Goal: Task Accomplishment & Management: Complete application form

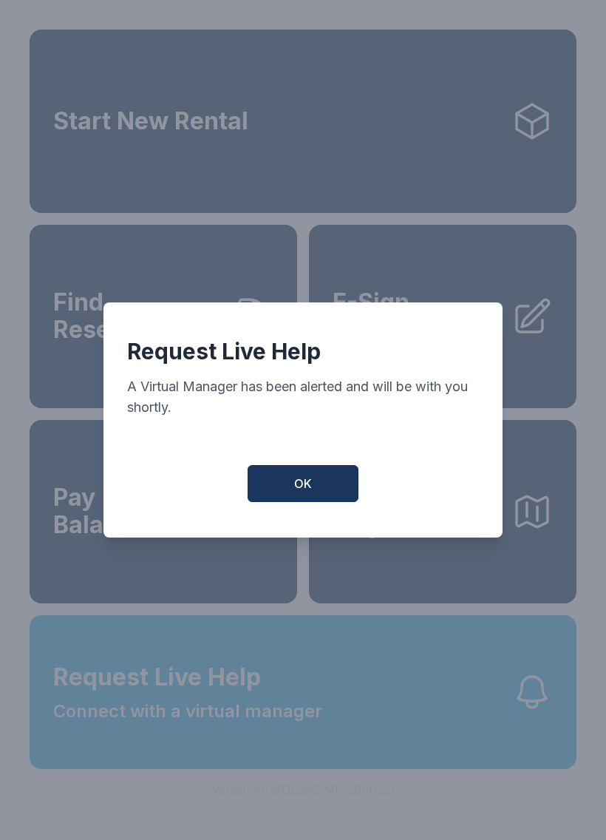
click at [303, 476] on button "OK" at bounding box center [303, 483] width 111 height 37
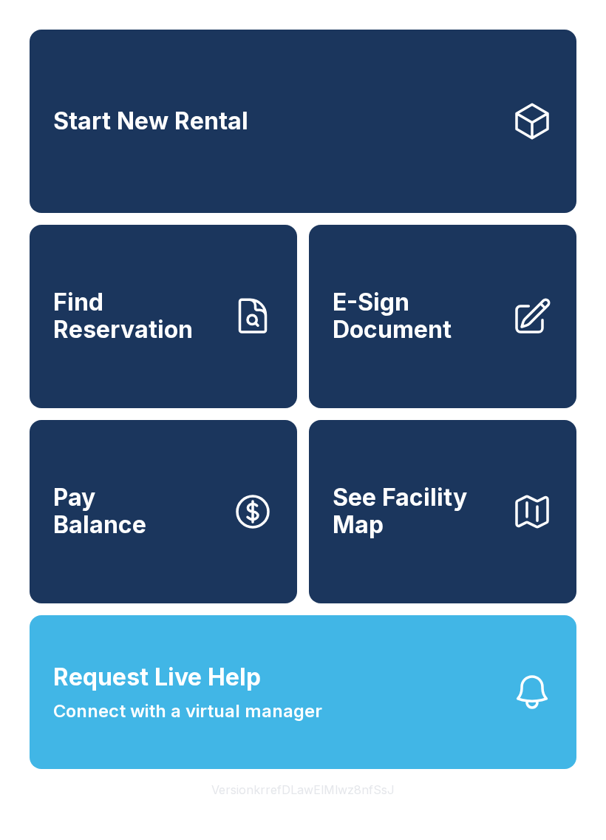
click at [407, 297] on link "E-Sign Document" at bounding box center [443, 316] width 268 height 183
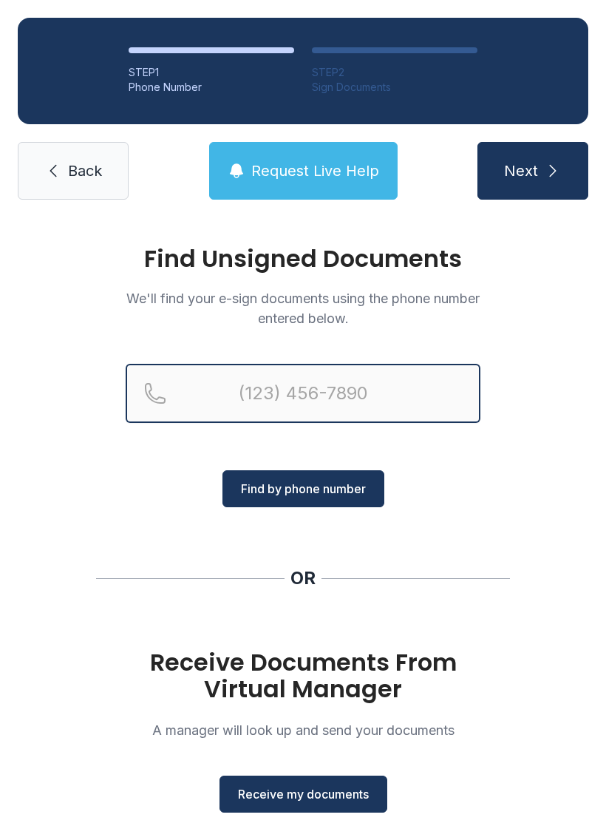
click at [252, 385] on input "Reservation phone number" at bounding box center [303, 393] width 355 height 59
type input "("
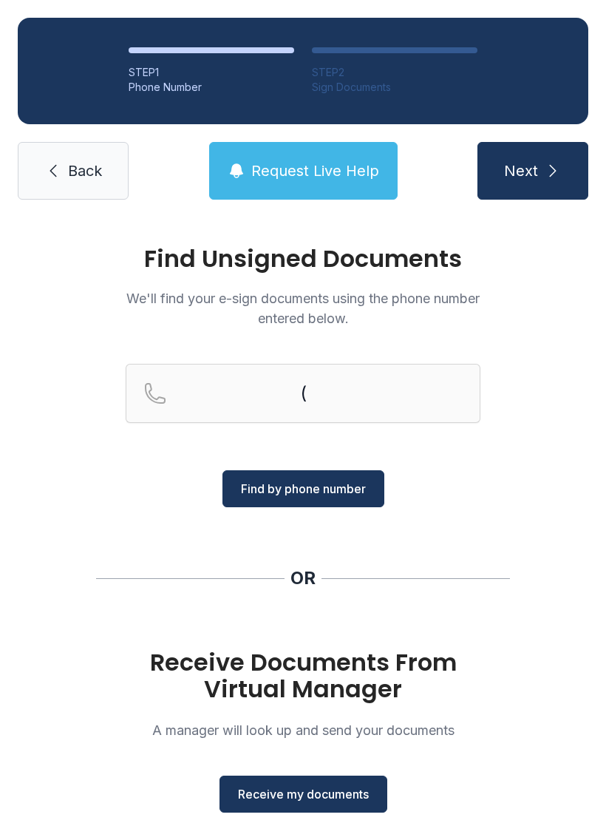
click at [80, 166] on span "Back" at bounding box center [85, 170] width 34 height 21
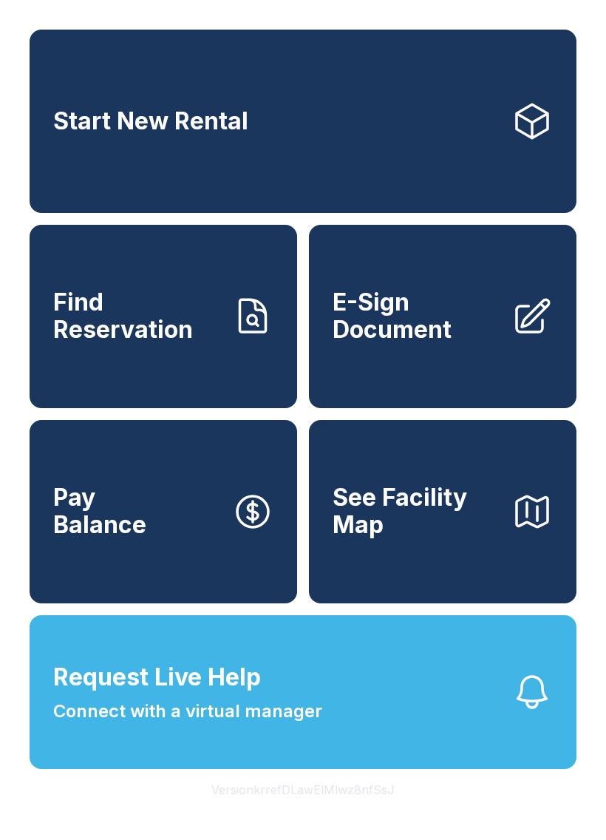
click at [453, 343] on span "E-Sign Document" at bounding box center [416, 316] width 167 height 54
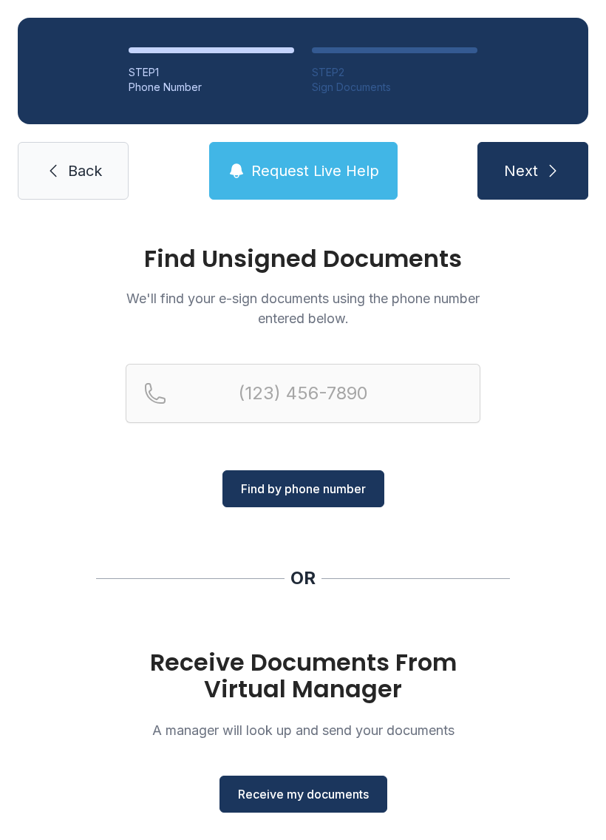
click at [331, 781] on button "Receive my documents" at bounding box center [304, 794] width 168 height 37
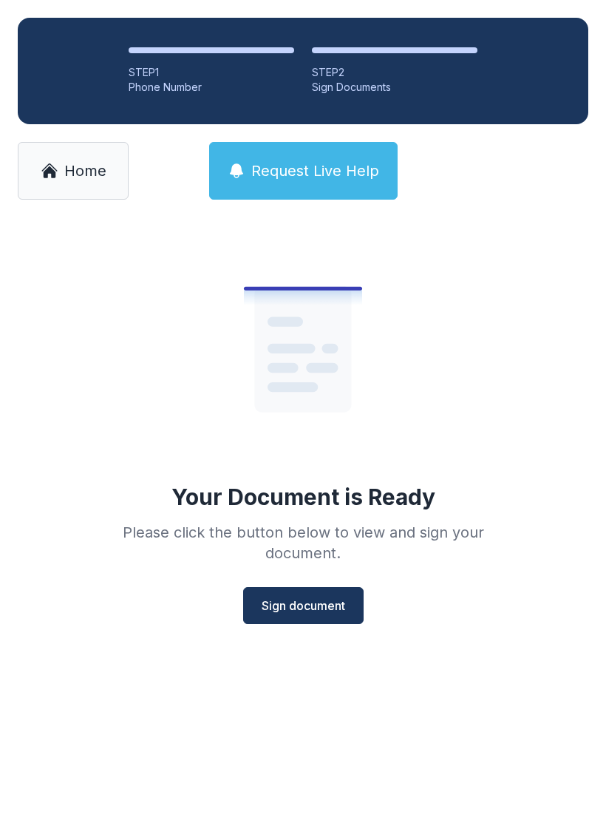
click at [312, 603] on span "Sign document" at bounding box center [304, 606] width 84 height 18
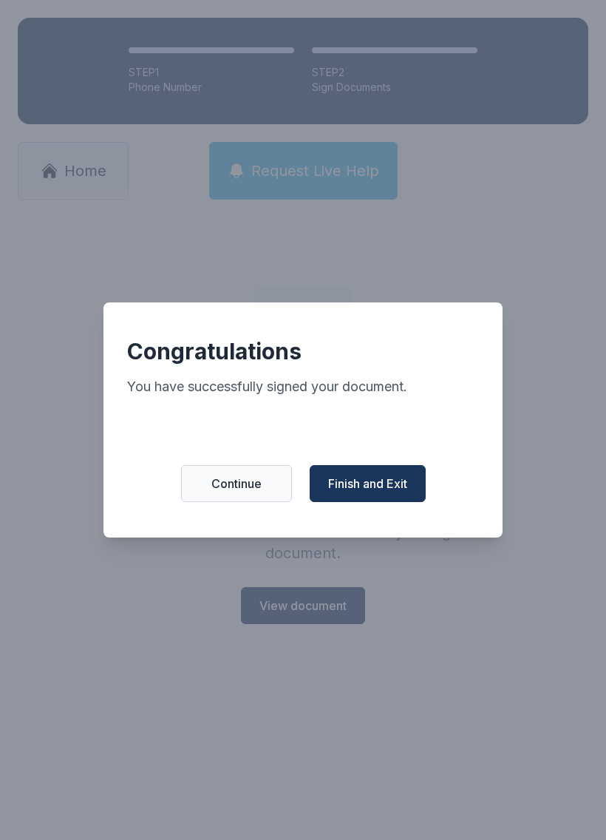
click at [373, 490] on span "Finish and Exit" at bounding box center [367, 484] width 79 height 18
